Goal: Task Accomplishment & Management: Complete application form

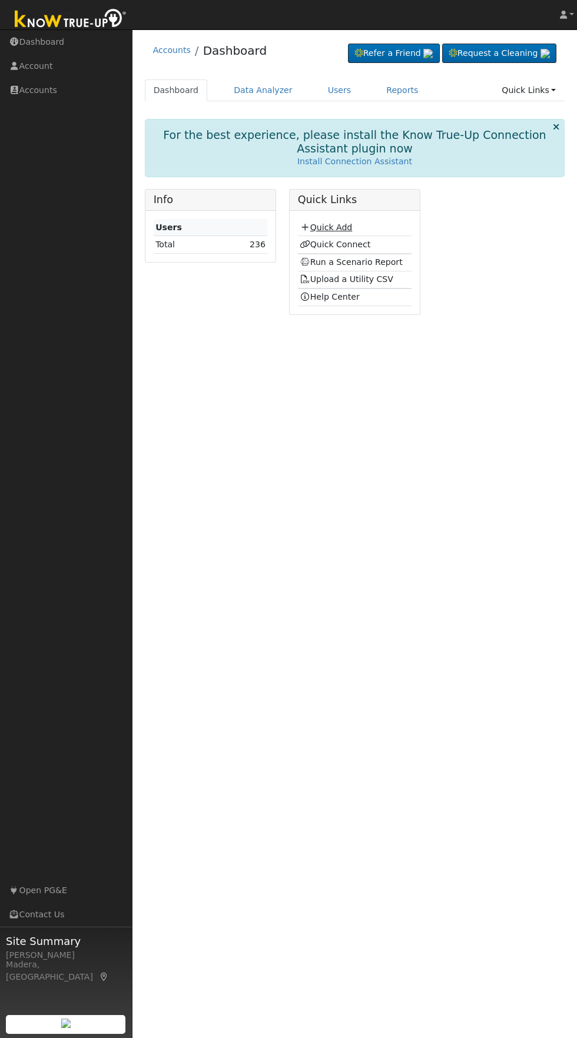
click at [343, 227] on link "Quick Add" at bounding box center [326, 227] width 52 height 9
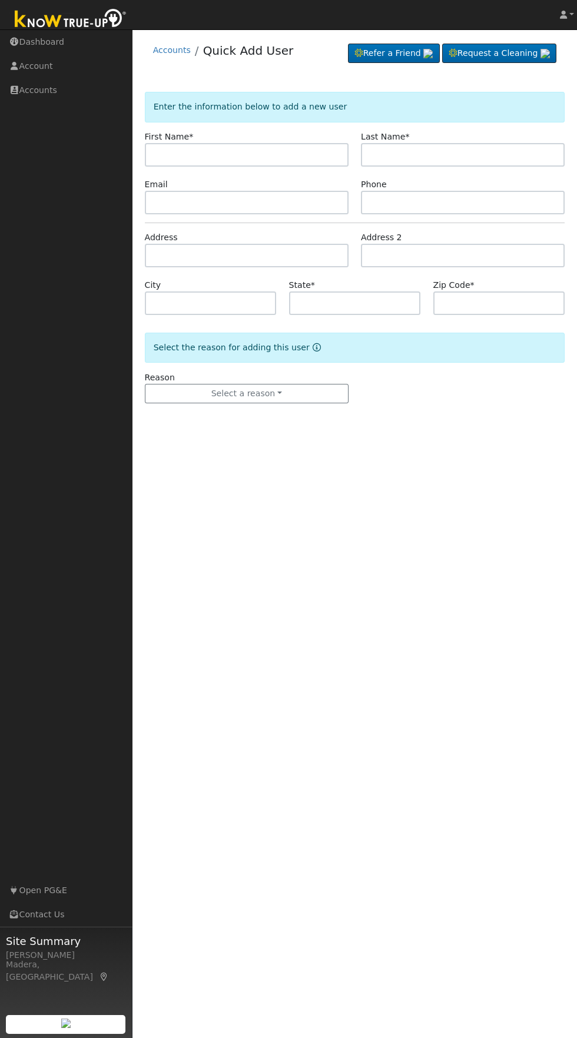
click at [311, 154] on input "text" at bounding box center [247, 155] width 204 height 24
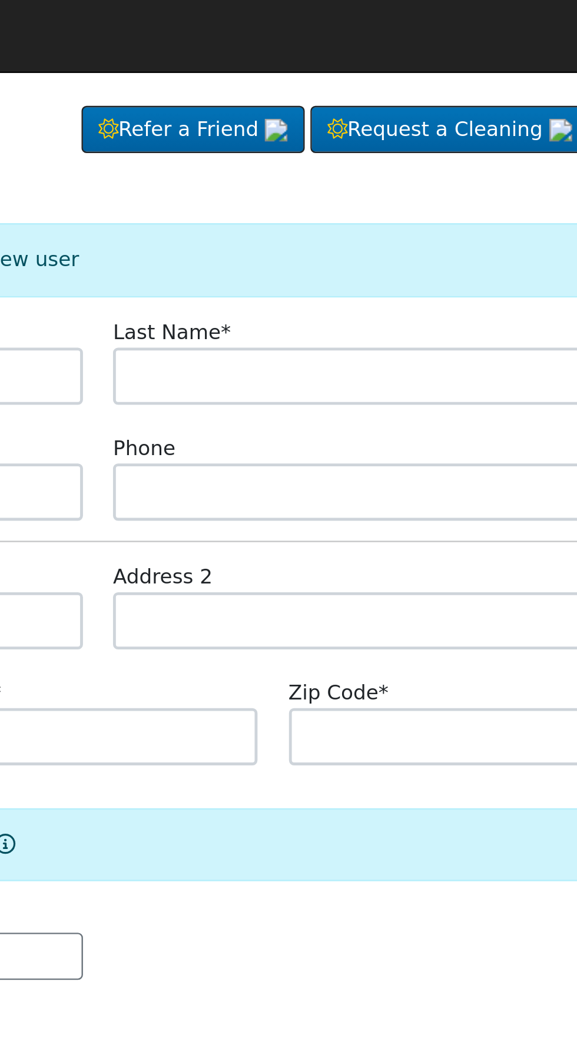
type input "[PERSON_NAME]"
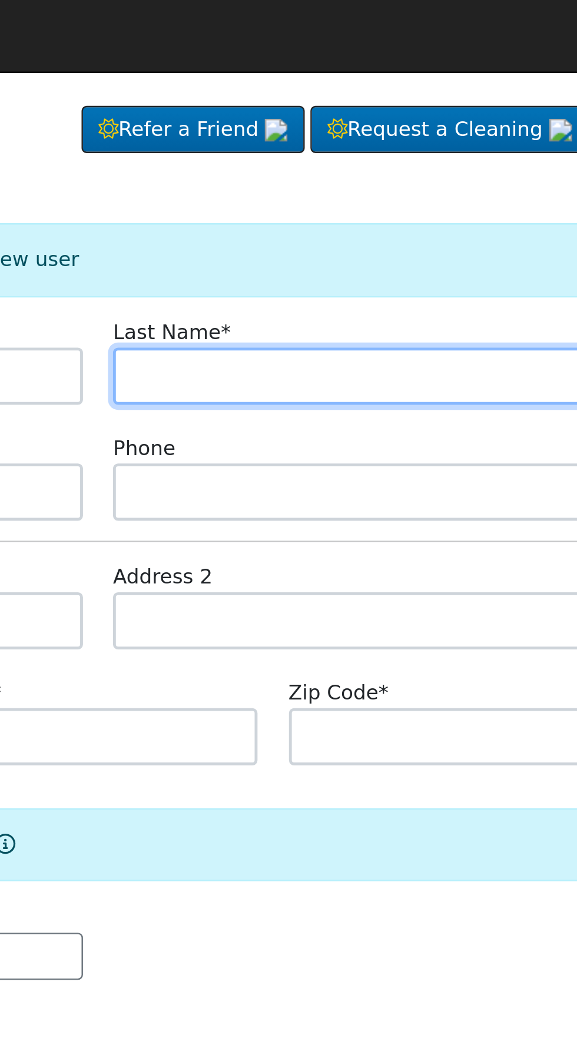
click at [480, 153] on input "text" at bounding box center [463, 155] width 204 height 24
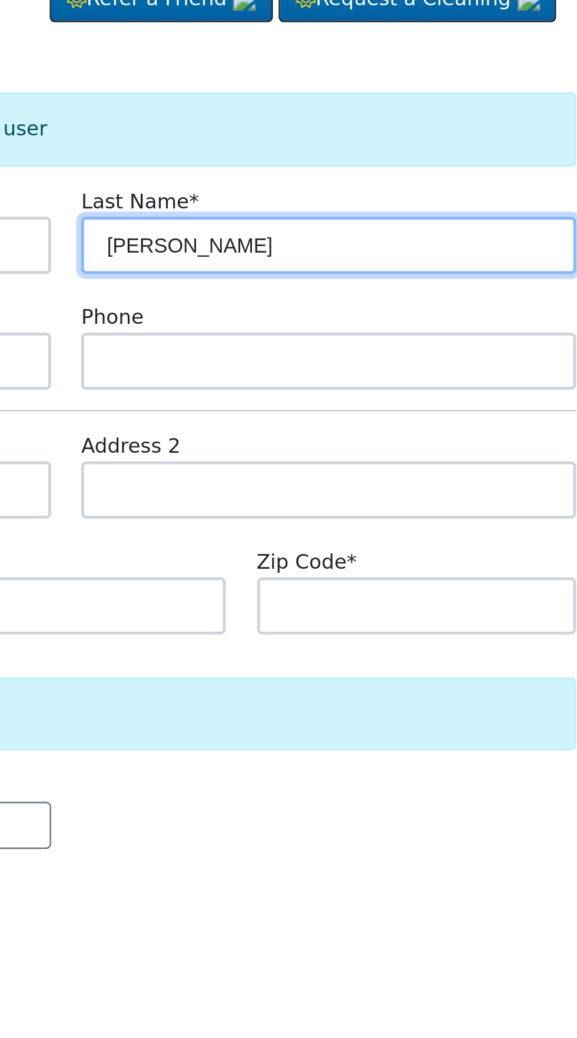
type input "[PERSON_NAME]"
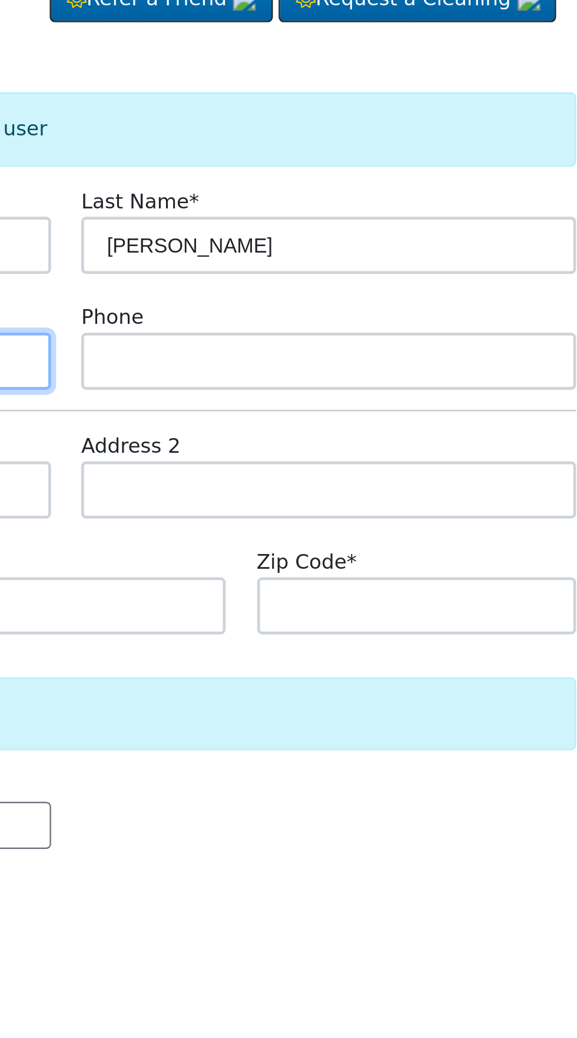
click at [336, 204] on input "text" at bounding box center [247, 203] width 204 height 24
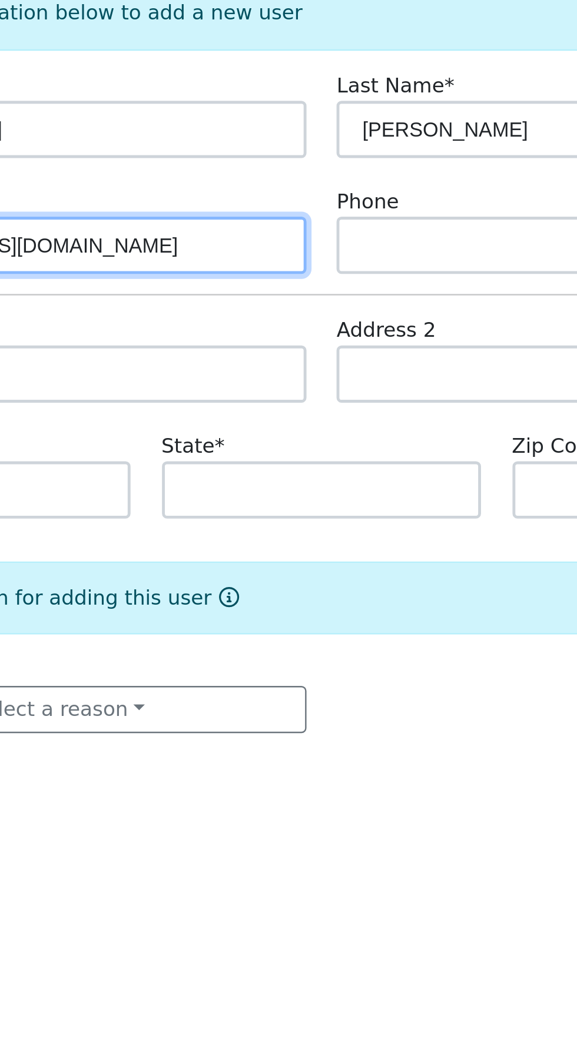
type input "Emr7@yahoo.com"
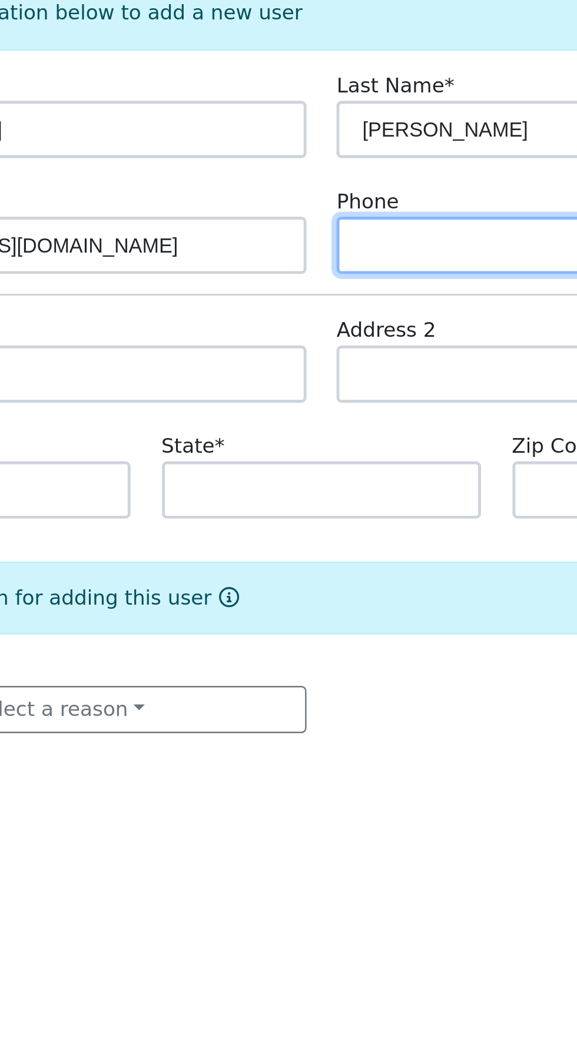
click at [408, 207] on input "text" at bounding box center [463, 203] width 204 height 24
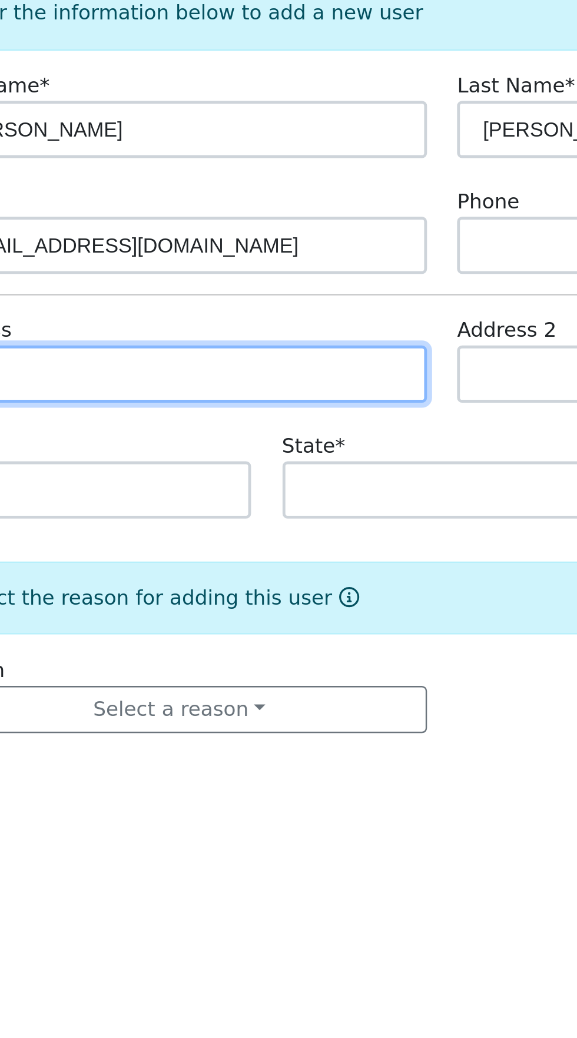
click at [310, 251] on input "text" at bounding box center [247, 256] width 204 height 24
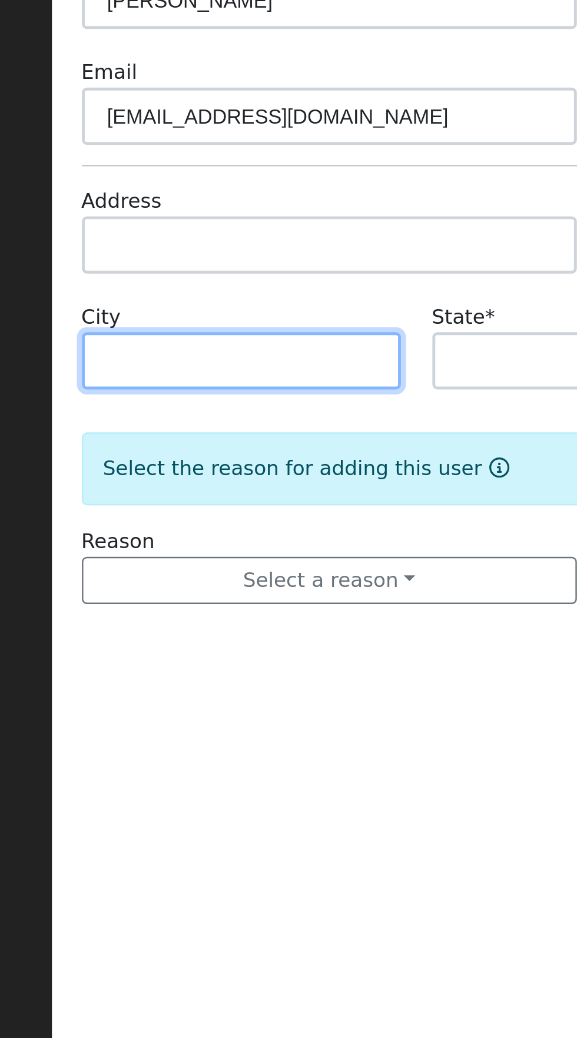
click at [250, 302] on input "text" at bounding box center [211, 304] width 132 height 24
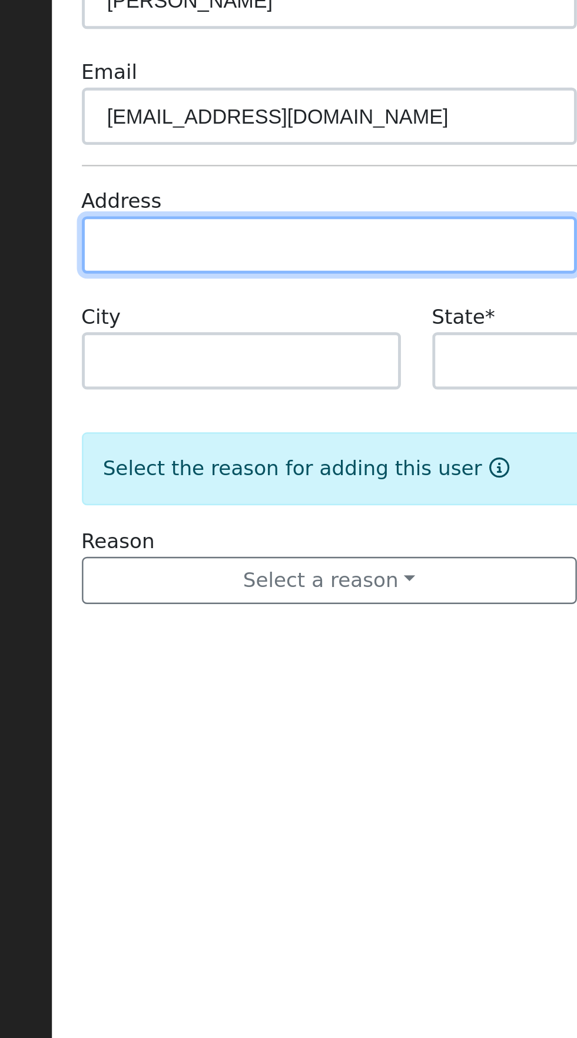
click at [274, 259] on input "text" at bounding box center [247, 256] width 204 height 24
type input "1225 East Cambridge Avenue"
type input "Visalia"
type input "CA"
type input "93292"
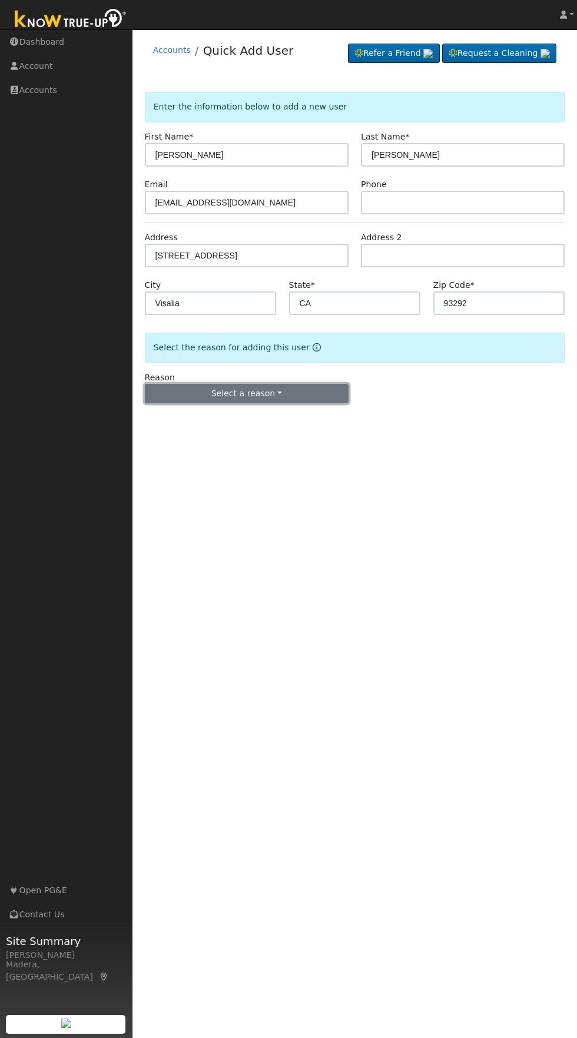
click at [276, 393] on button "Select a reason" at bounding box center [247, 394] width 204 height 20
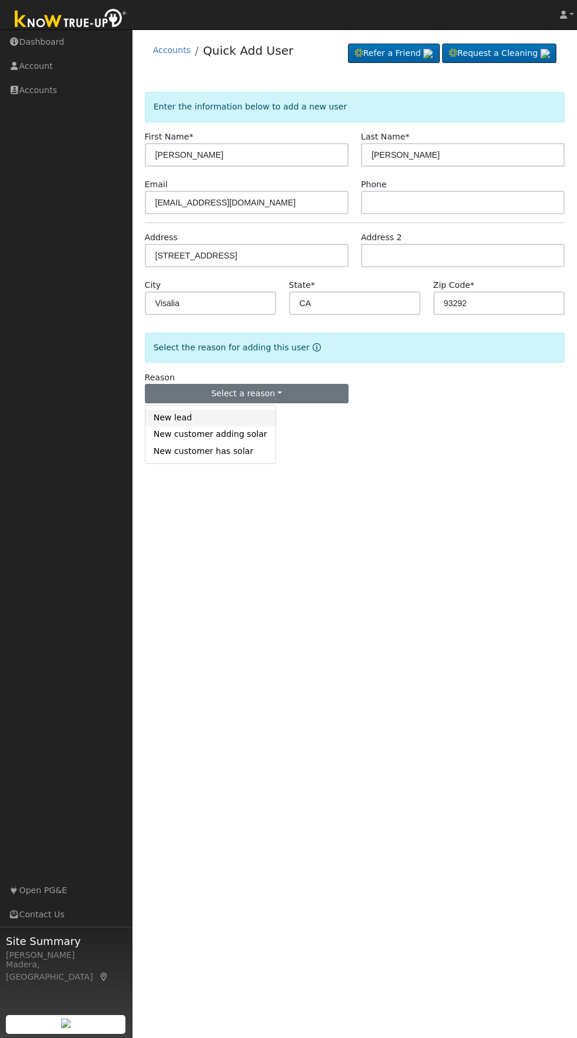
click at [176, 422] on link "New lead" at bounding box center [210, 418] width 130 height 16
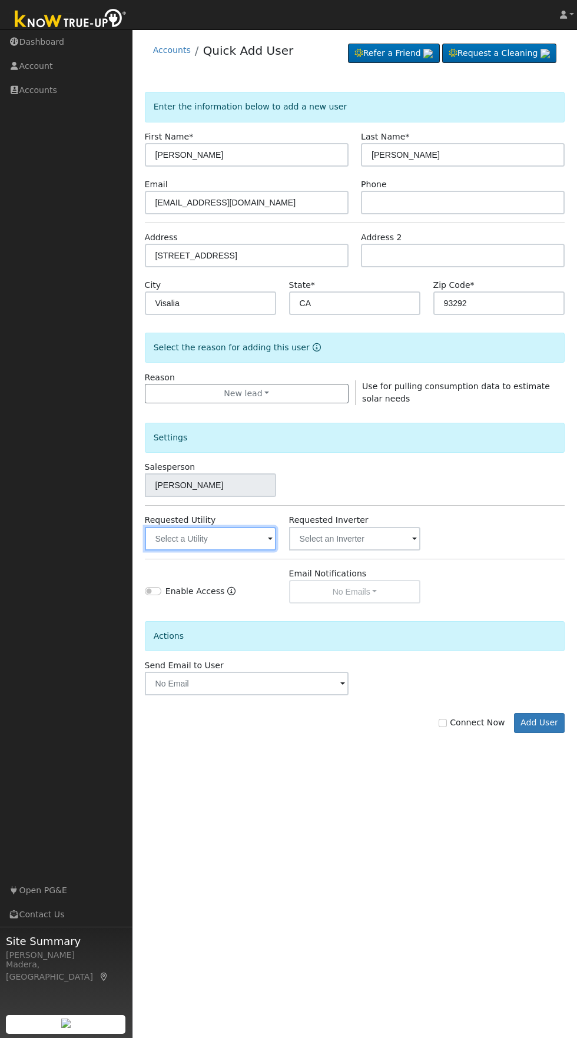
click at [224, 538] on input "text" at bounding box center [211, 539] width 132 height 24
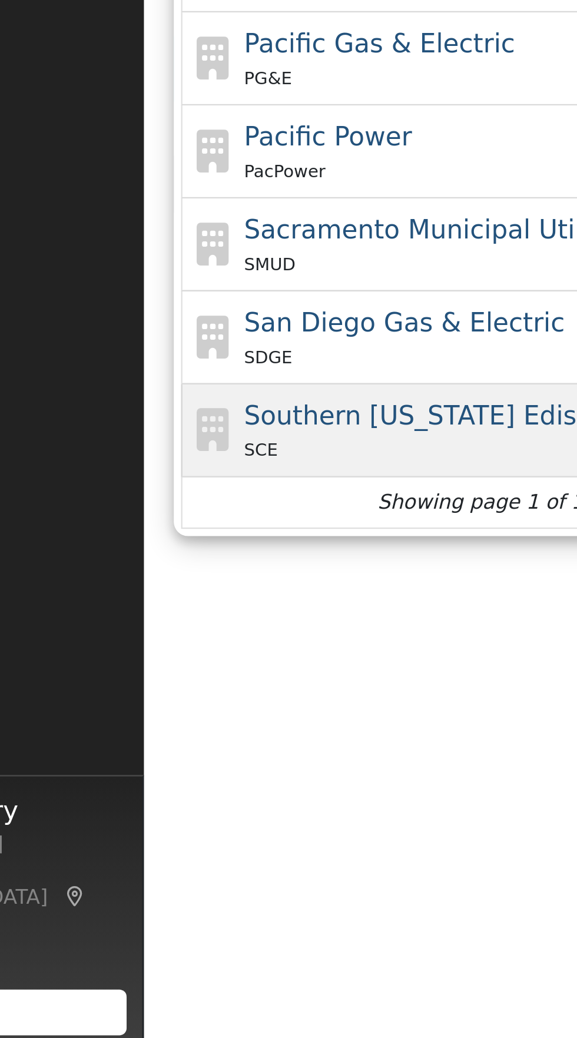
click at [259, 785] on span "Southern California Edison" at bounding box center [249, 779] width 150 height 12
type input "Southern California Edison"
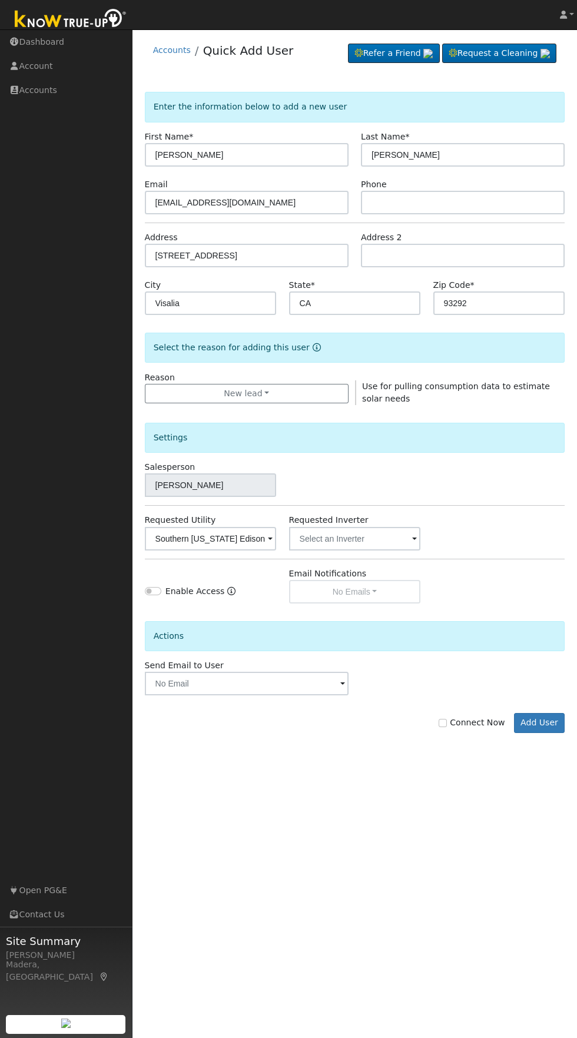
click at [342, 685] on span at bounding box center [342, 685] width 5 height 14
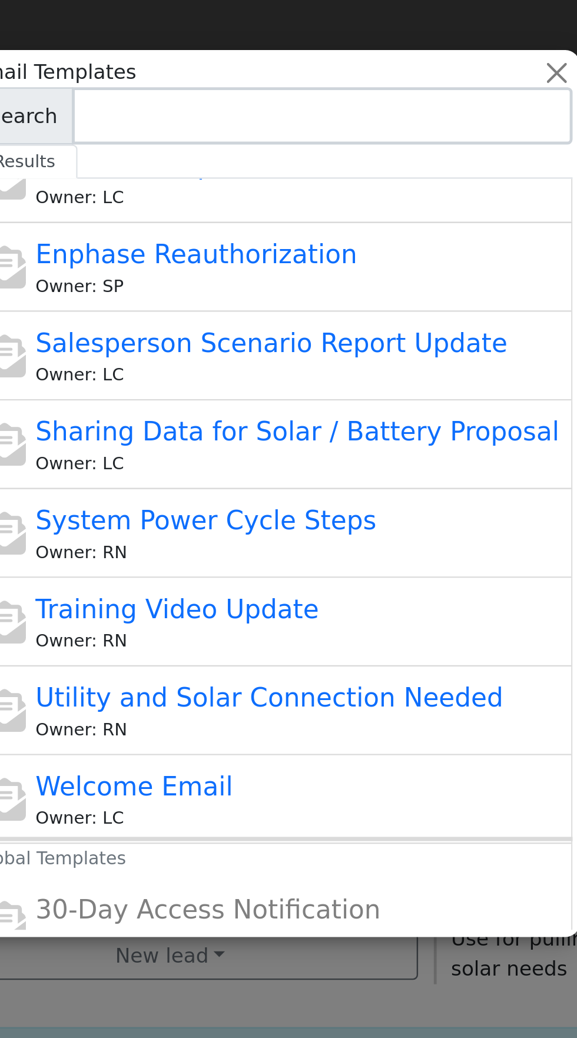
scroll to position [220, 0]
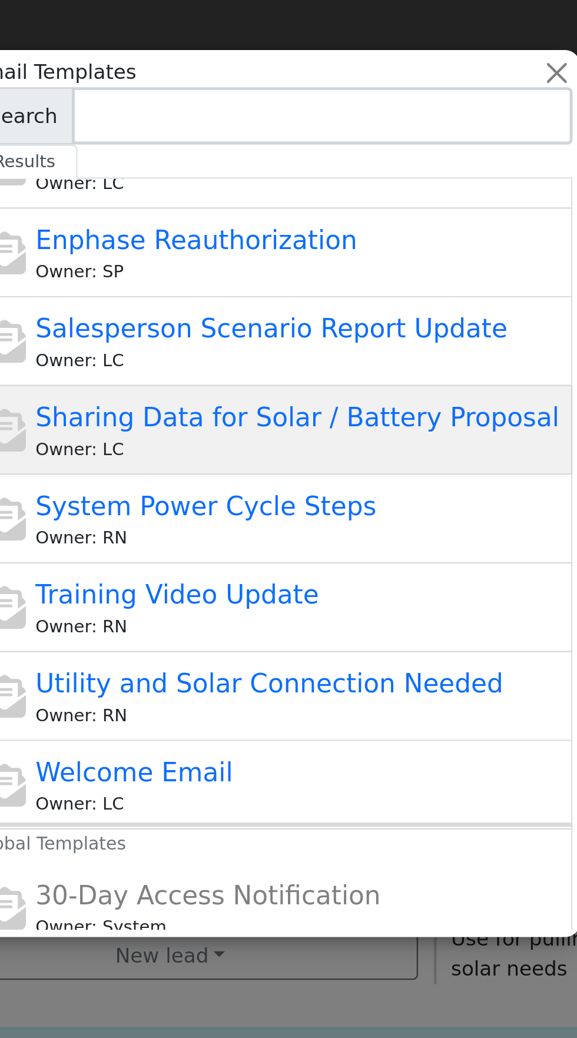
click at [342, 176] on span "Sharing Data for Solar / Battery Proposal" at bounding box center [299, 172] width 216 height 12
type input "Sharing Data for Solar / Battery Proposal"
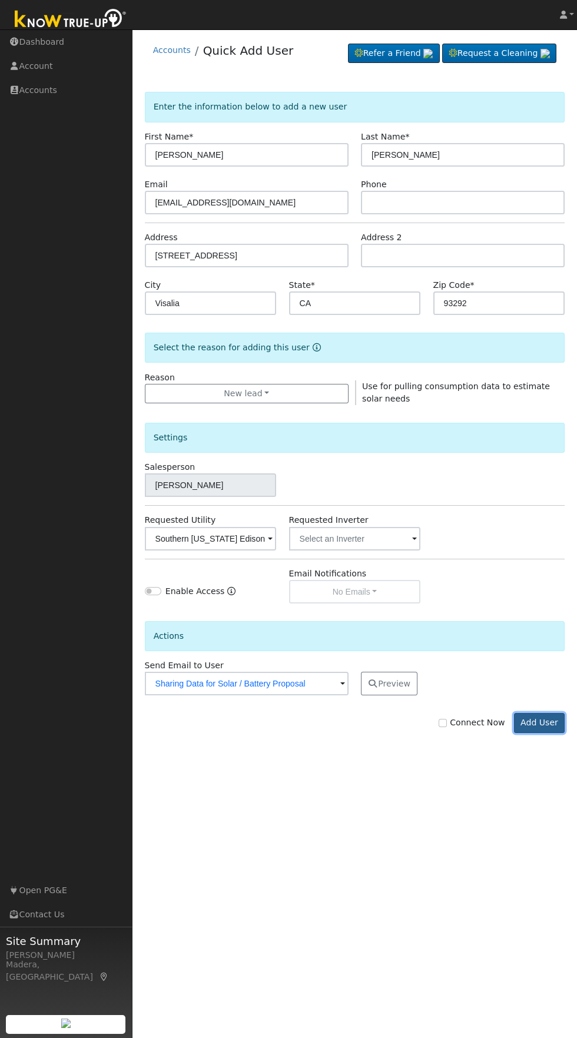
click at [544, 727] on button "Add User" at bounding box center [539, 723] width 51 height 20
